Goal: Find specific page/section: Find specific page/section

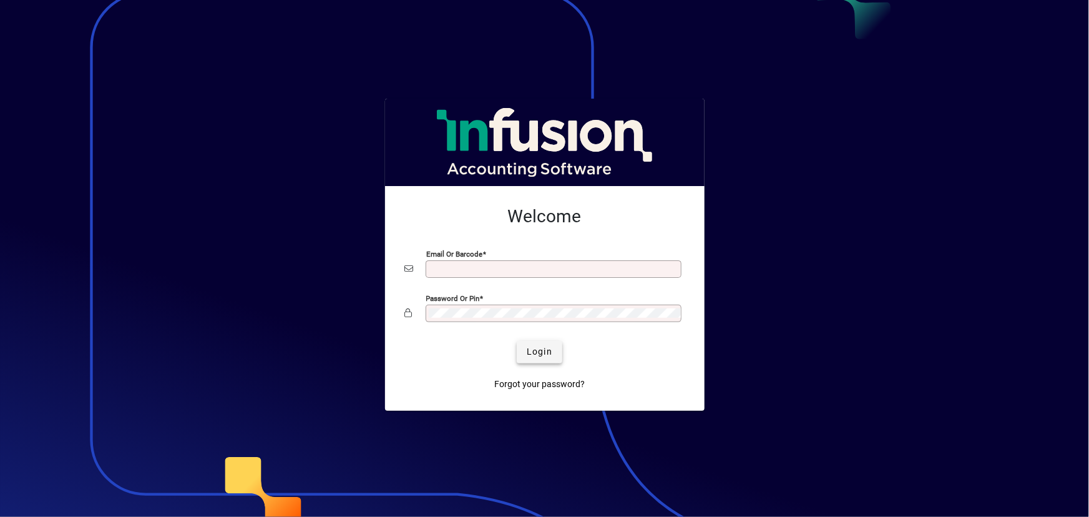
type input "**********"
click at [549, 353] on span "Login" at bounding box center [540, 351] width 26 height 13
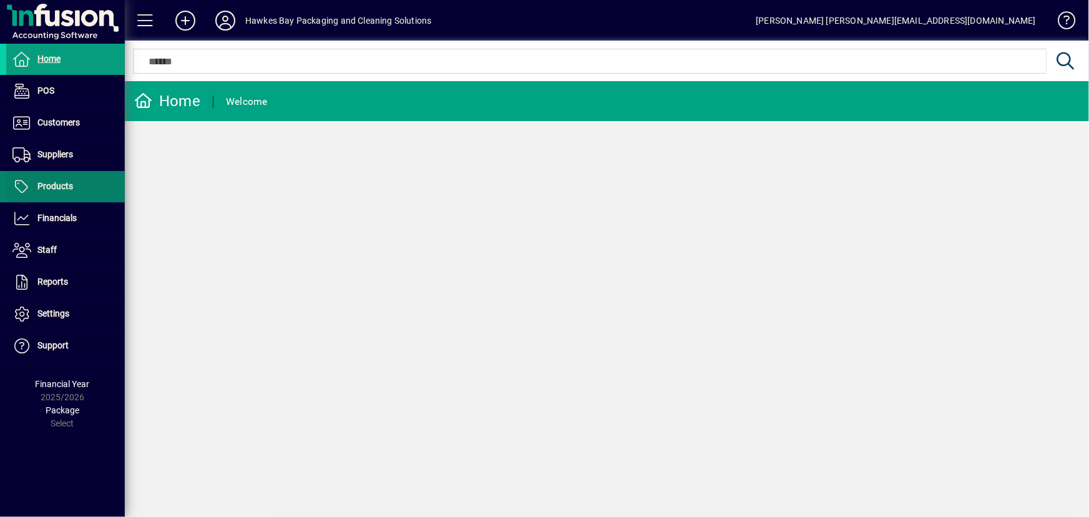
click at [75, 183] on span at bounding box center [65, 187] width 119 height 30
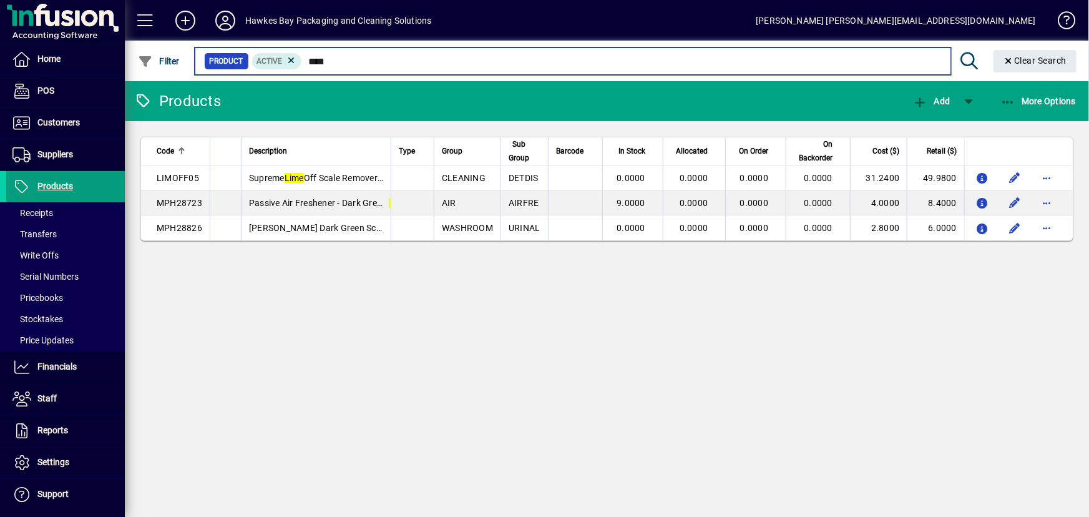
type input "****"
